Goal: Information Seeking & Learning: Learn about a topic

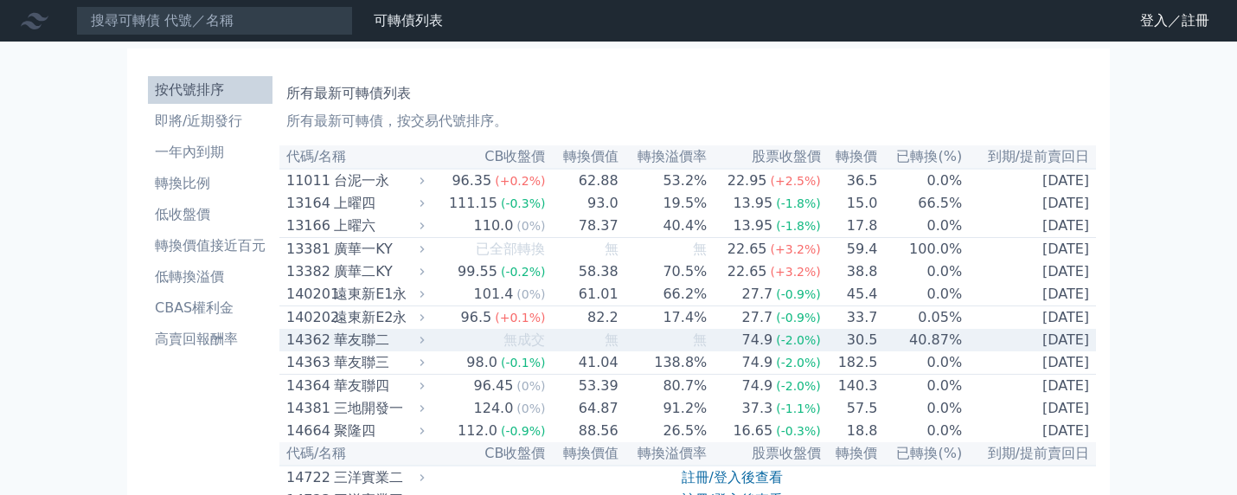
scroll to position [115, 0]
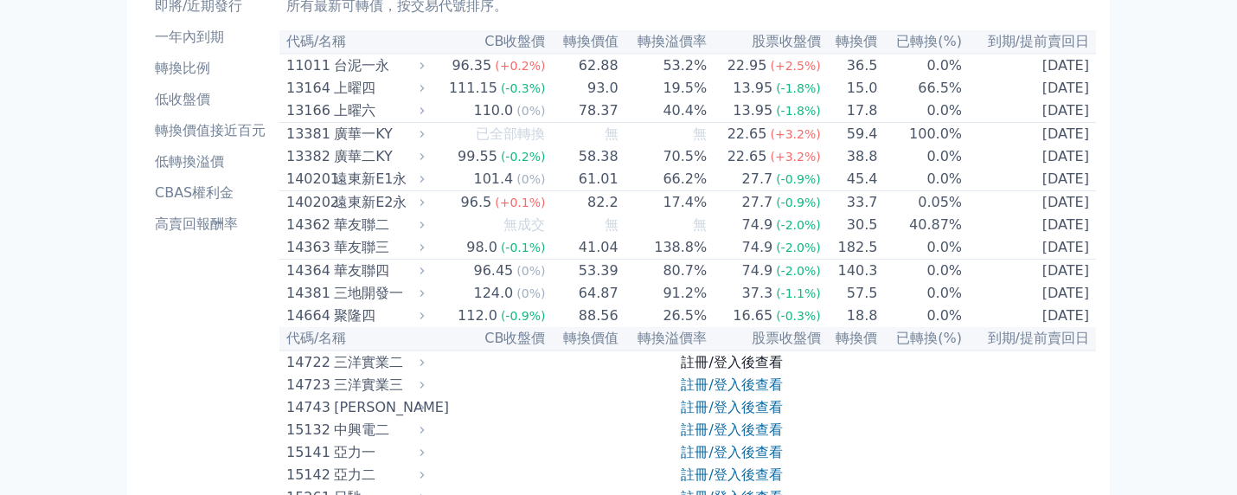
click at [726, 370] on link "註冊/登入後查看" at bounding box center [731, 362] width 101 height 16
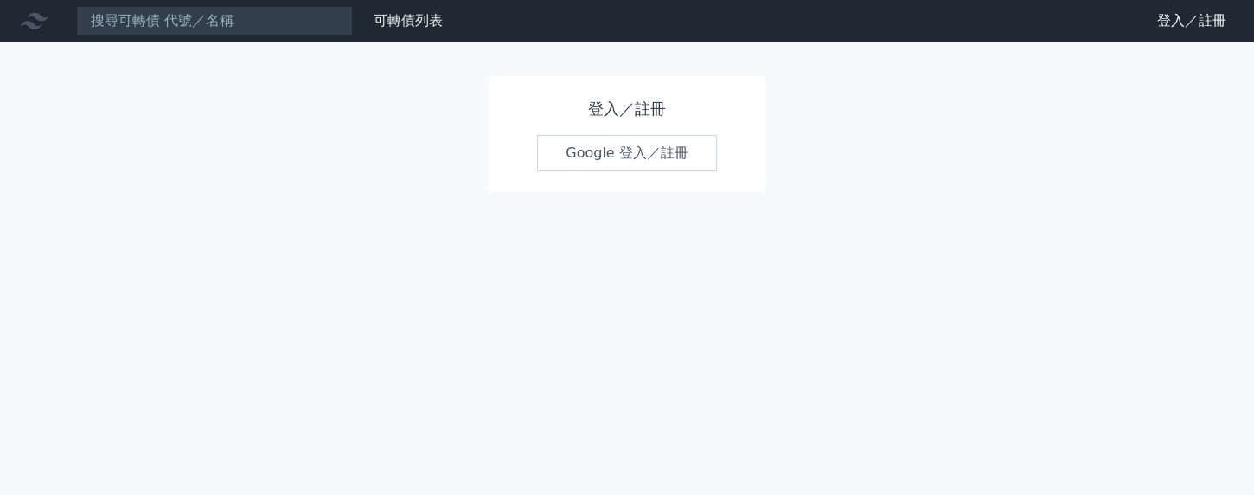
click at [608, 147] on link "Google 登入／註冊" at bounding box center [627, 153] width 180 height 36
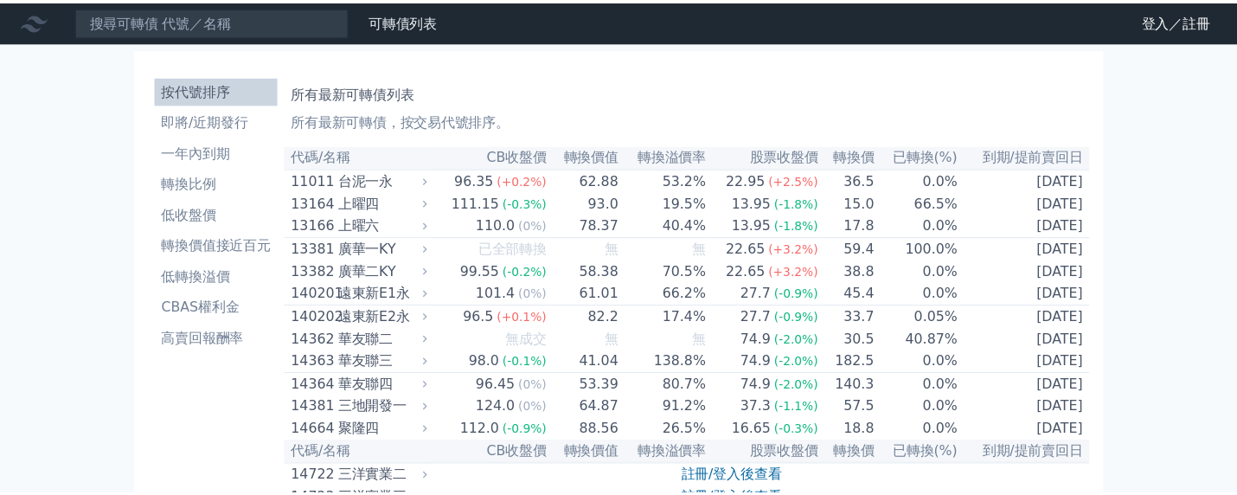
scroll to position [115, 0]
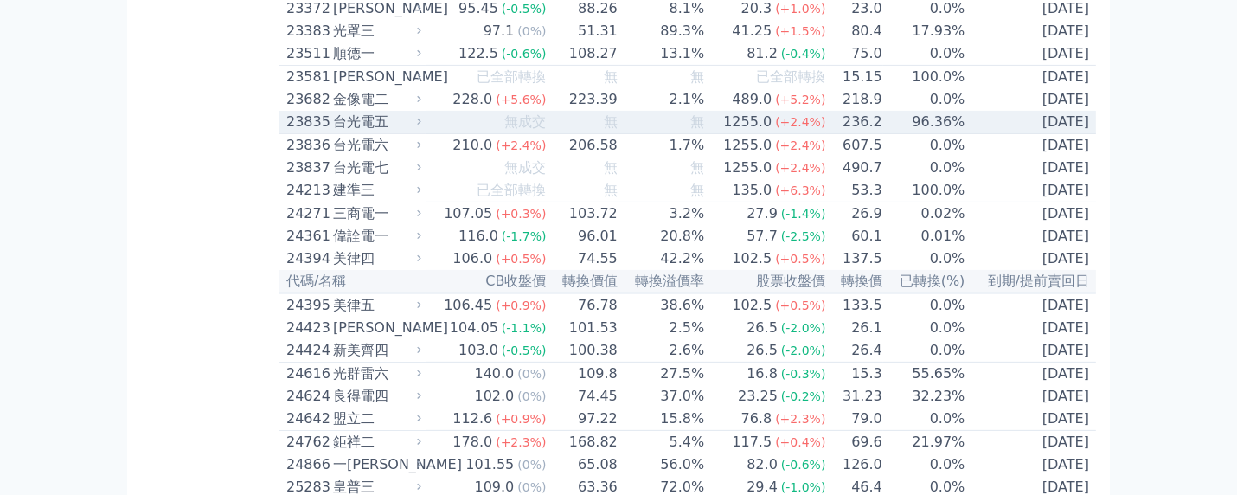
scroll to position [1268, 0]
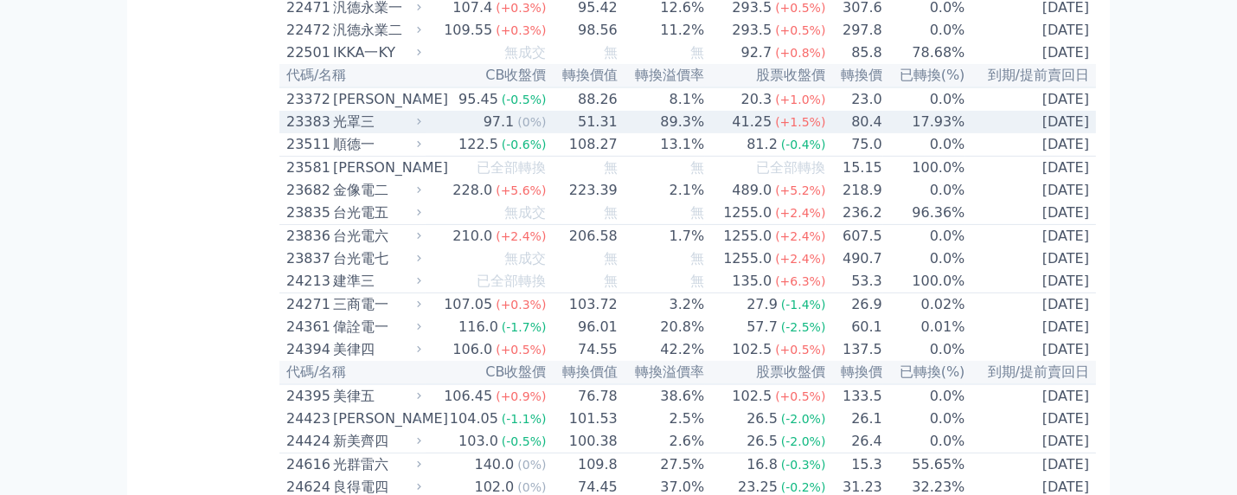
click at [856, 133] on td "80.4" at bounding box center [854, 122] width 56 height 22
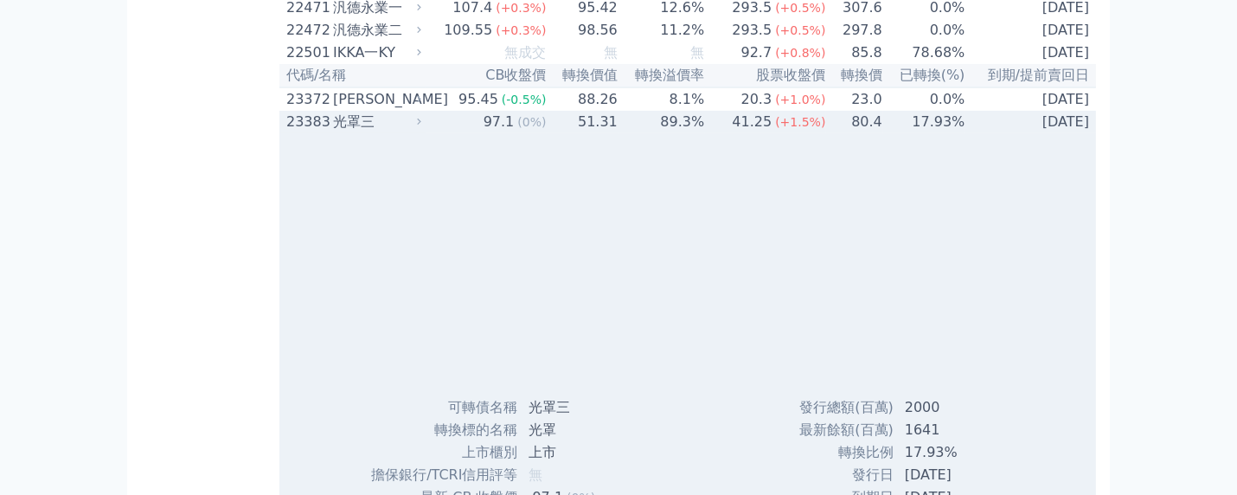
click at [856, 133] on td "80.4" at bounding box center [854, 122] width 56 height 22
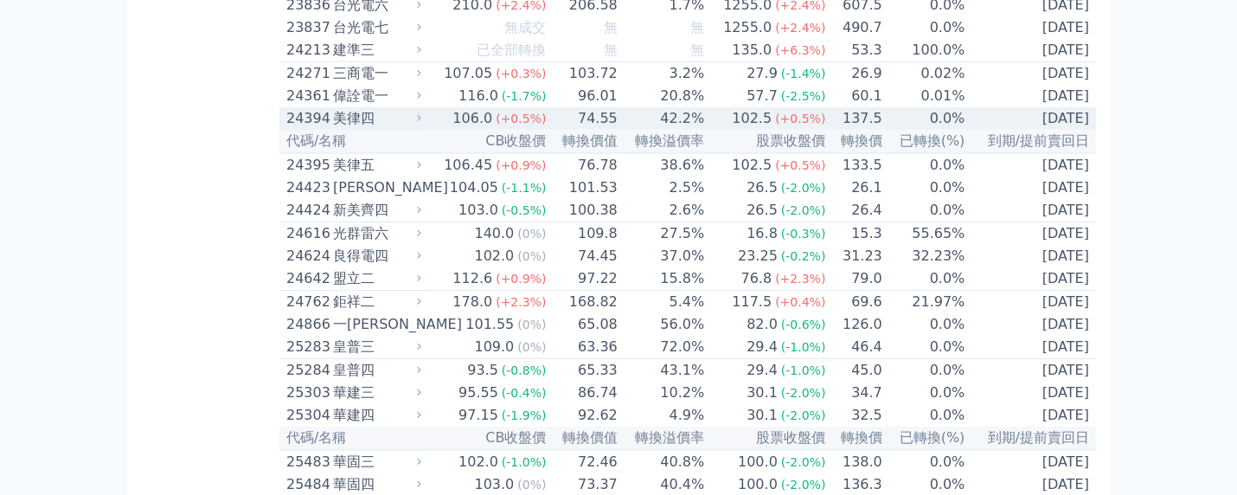
scroll to position [1614, 0]
